Goal: Find specific page/section

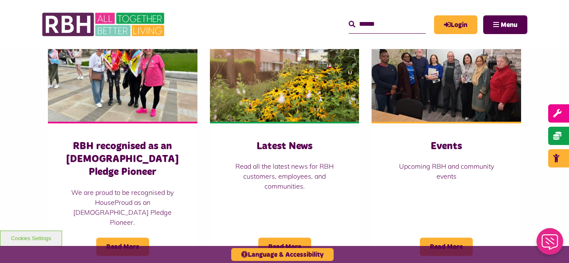
scroll to position [599, 0]
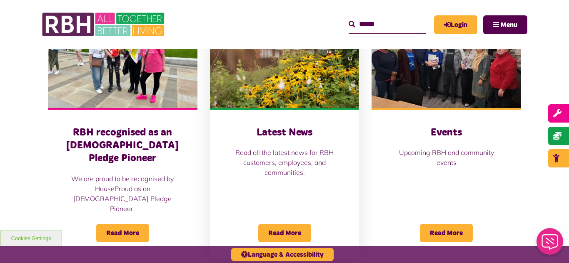
click at [287, 68] on img at bounding box center [284, 61] width 149 height 93
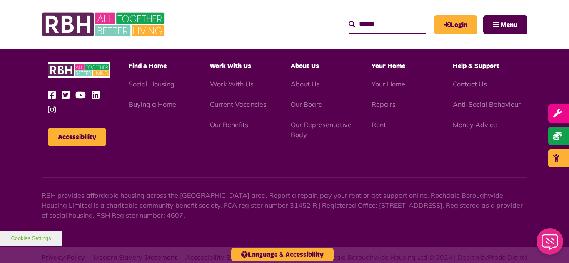
scroll to position [906, 0]
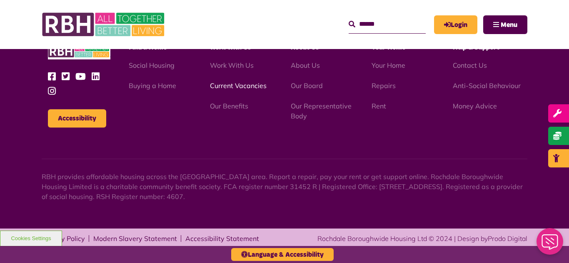
click at [235, 88] on link "Current Vacancies" at bounding box center [238, 86] width 57 height 8
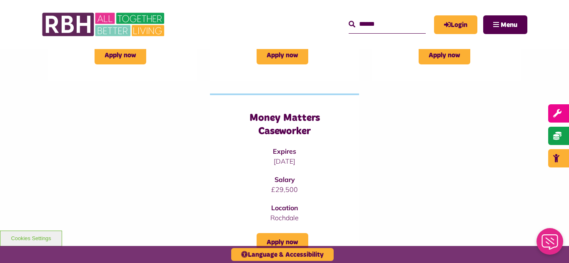
scroll to position [266, 0]
